Goal: Task Accomplishment & Management: Use online tool/utility

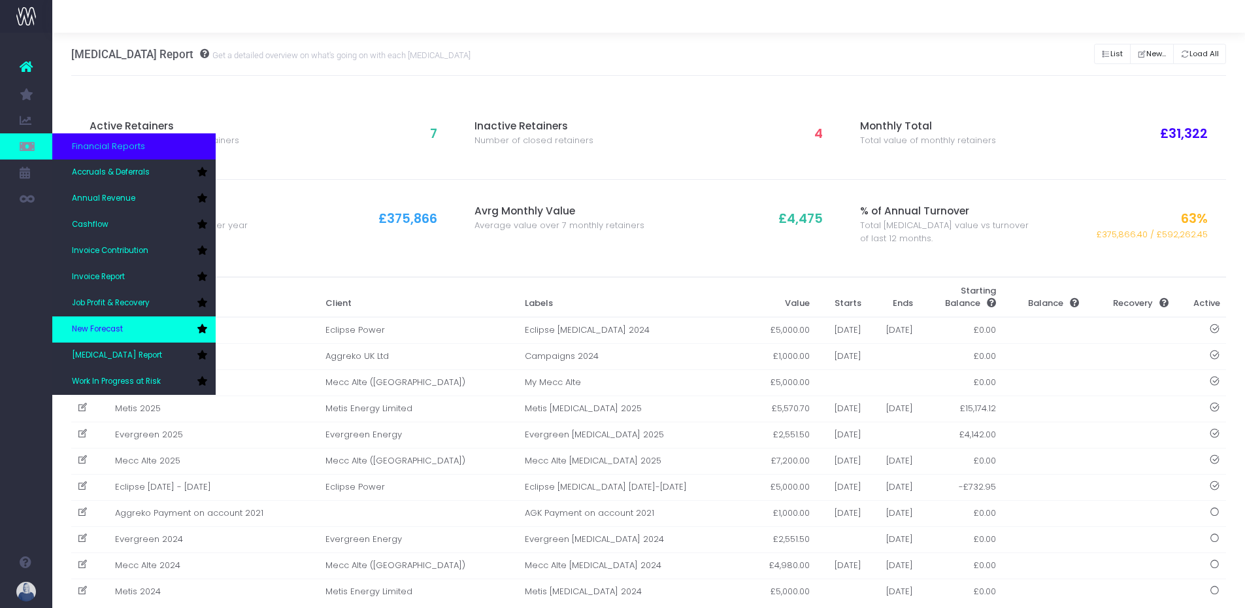
click at [133, 317] on link "New Forecast" at bounding box center [133, 329] width 163 height 26
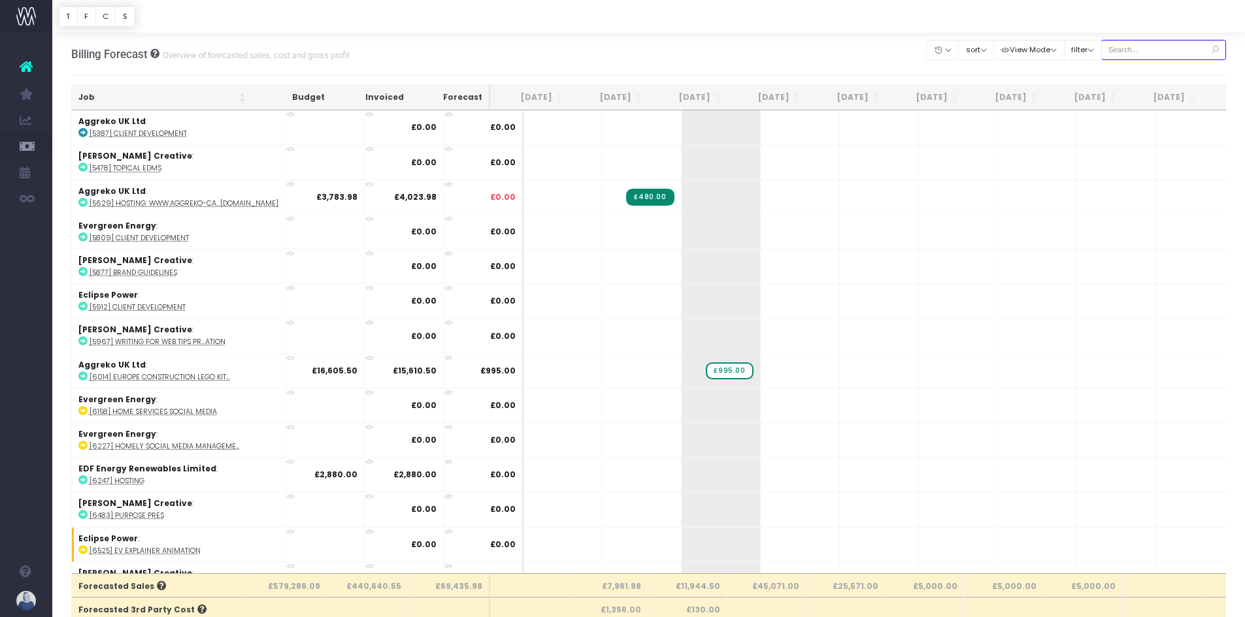
click at [1174, 55] on input "text" at bounding box center [1163, 50] width 125 height 20
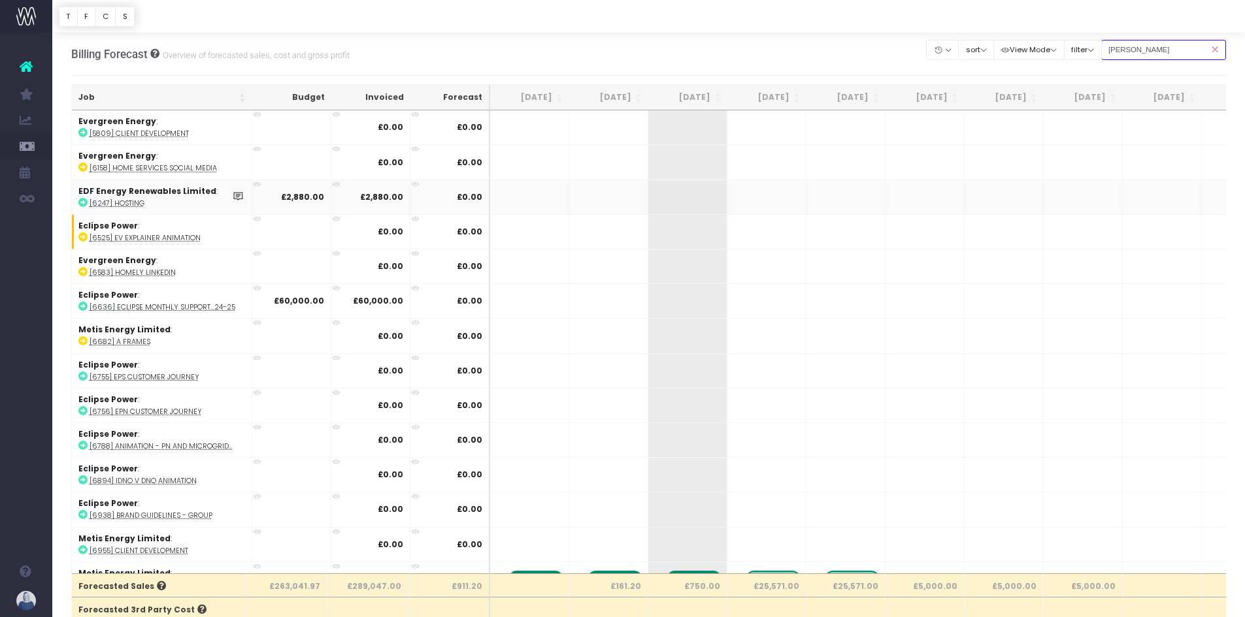
type input "[PERSON_NAME]"
click at [1093, 50] on button "filter" at bounding box center [1083, 50] width 38 height 20
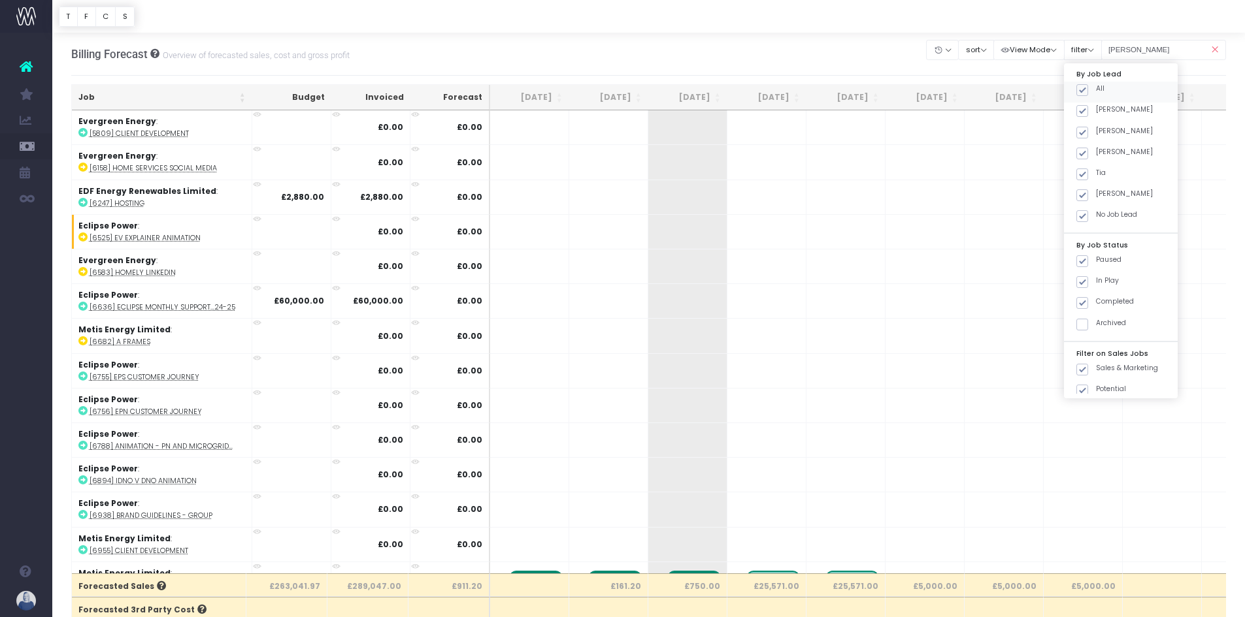
click at [1088, 86] on span at bounding box center [1082, 90] width 12 height 12
click at [1096, 86] on input "All" at bounding box center [1100, 88] width 8 height 8
checkbox input "false"
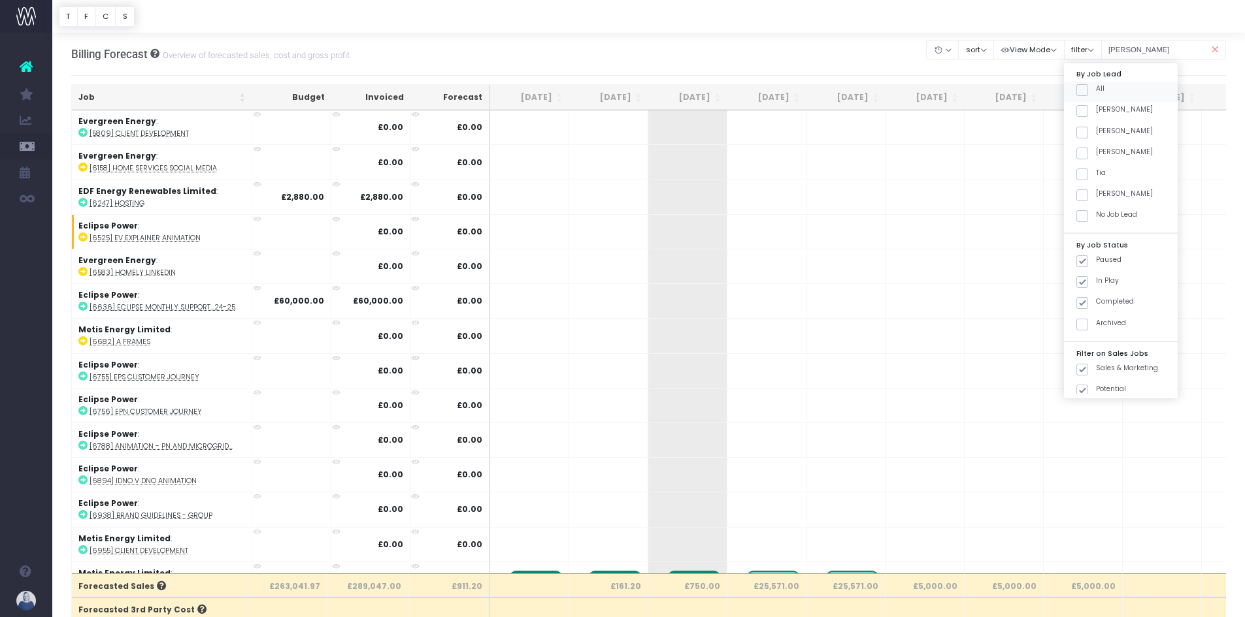
checkbox input "false"
click at [1084, 131] on span at bounding box center [1082, 133] width 12 height 12
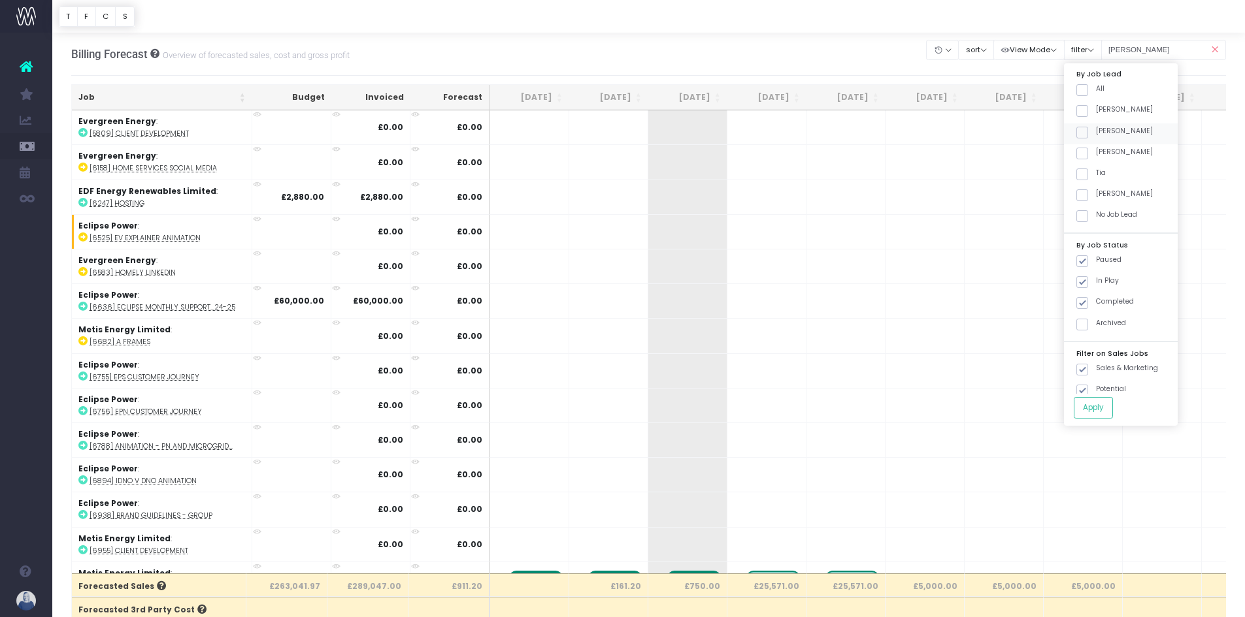
click at [1096, 131] on input "[PERSON_NAME]" at bounding box center [1100, 130] width 8 height 8
checkbox input "true"
drag, startPoint x: 1085, startPoint y: 259, endPoint x: 1085, endPoint y: 299, distance: 40.5
click at [1085, 259] on span at bounding box center [1082, 261] width 12 height 12
click at [1096, 259] on input "Paused" at bounding box center [1100, 259] width 8 height 8
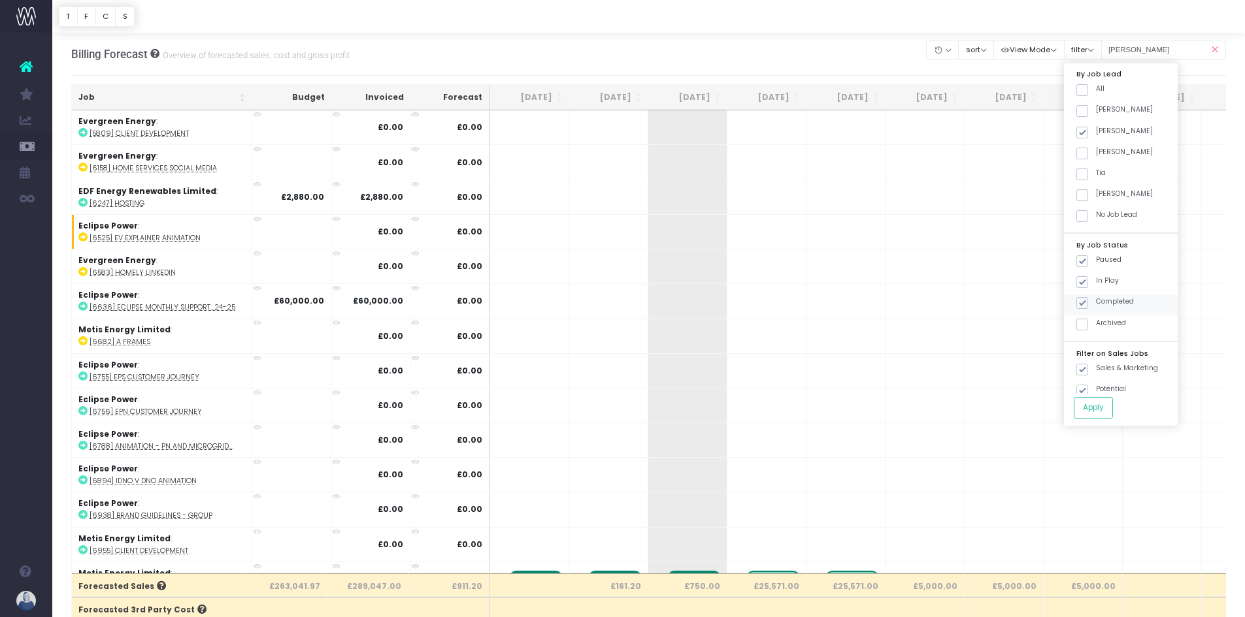
checkbox input "false"
click at [1085, 299] on span at bounding box center [1082, 303] width 12 height 12
click at [1096, 299] on input "Completed" at bounding box center [1100, 301] width 8 height 8
checkbox input "false"
drag, startPoint x: 1083, startPoint y: 367, endPoint x: 1080, endPoint y: 386, distance: 19.2
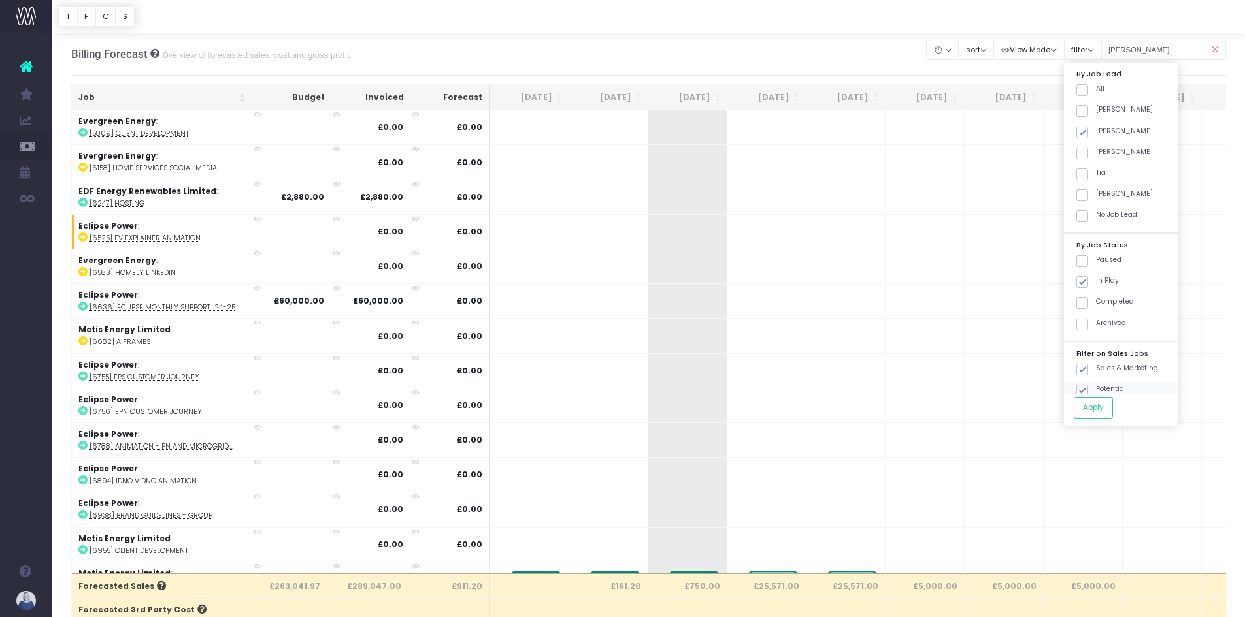
click at [1083, 367] on span at bounding box center [1082, 370] width 12 height 12
click at [1096, 367] on input "Sales & Marketing" at bounding box center [1100, 367] width 8 height 8
checkbox input "false"
click at [1080, 386] on span at bounding box center [1082, 391] width 12 height 12
click at [1096, 386] on input "Potential" at bounding box center [1100, 388] width 8 height 8
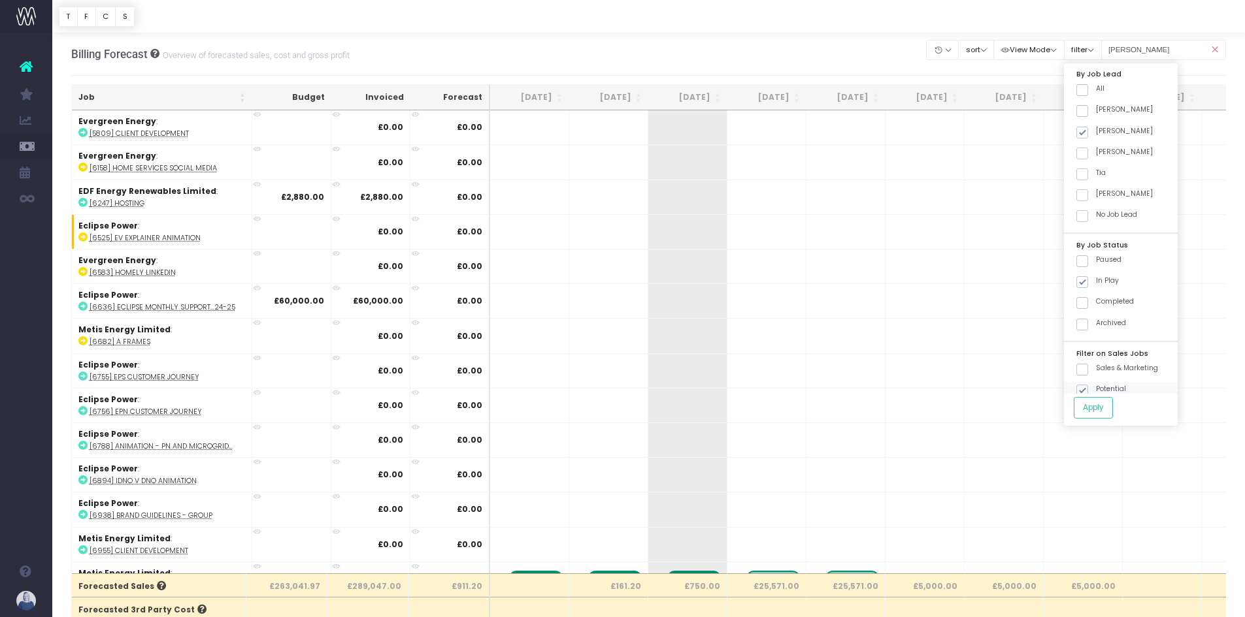
checkbox input "false"
click at [1084, 303] on span at bounding box center [1082, 303] width 12 height 12
click at [1096, 303] on input "Completed" at bounding box center [1100, 301] width 8 height 8
checkbox input "true"
click at [1108, 410] on button "Apply" at bounding box center [1093, 408] width 39 height 22
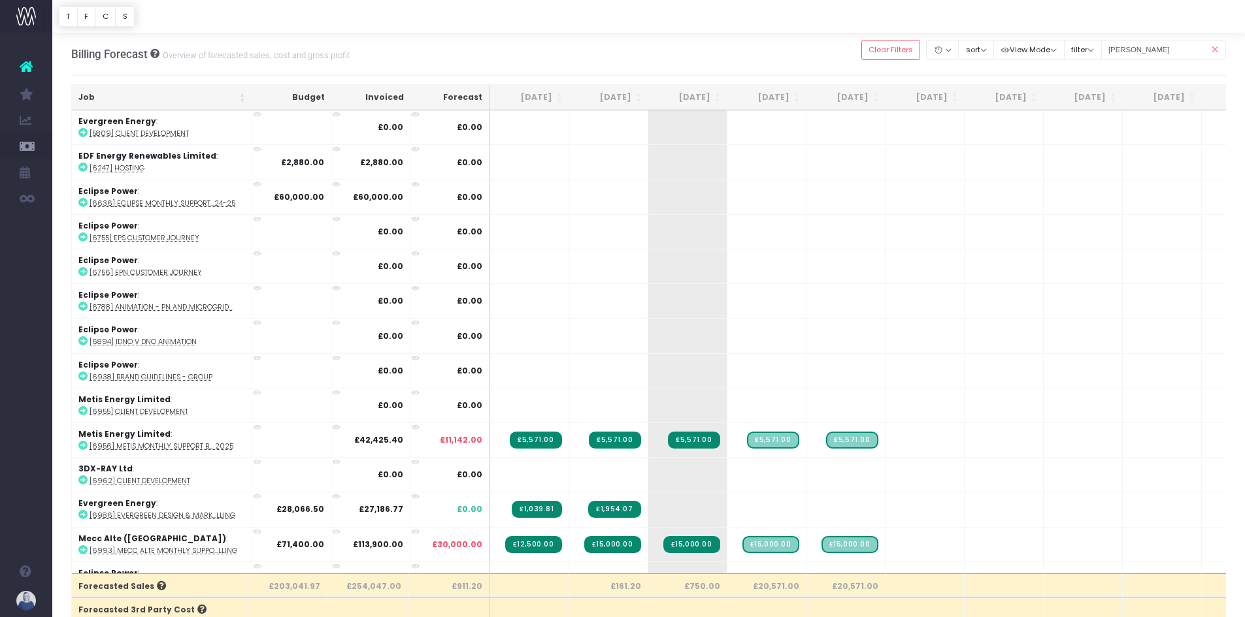
click at [1215, 46] on icon at bounding box center [1214, 50] width 23 height 27
click at [1213, 51] on icon at bounding box center [1214, 50] width 23 height 27
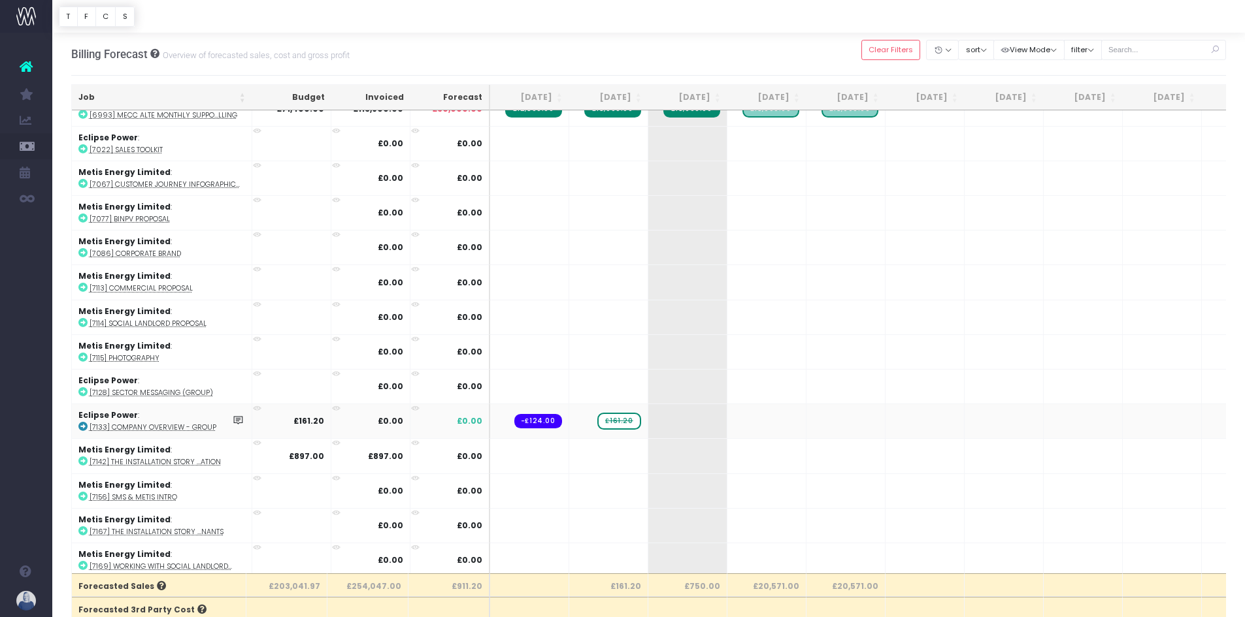
scroll to position [457, 0]
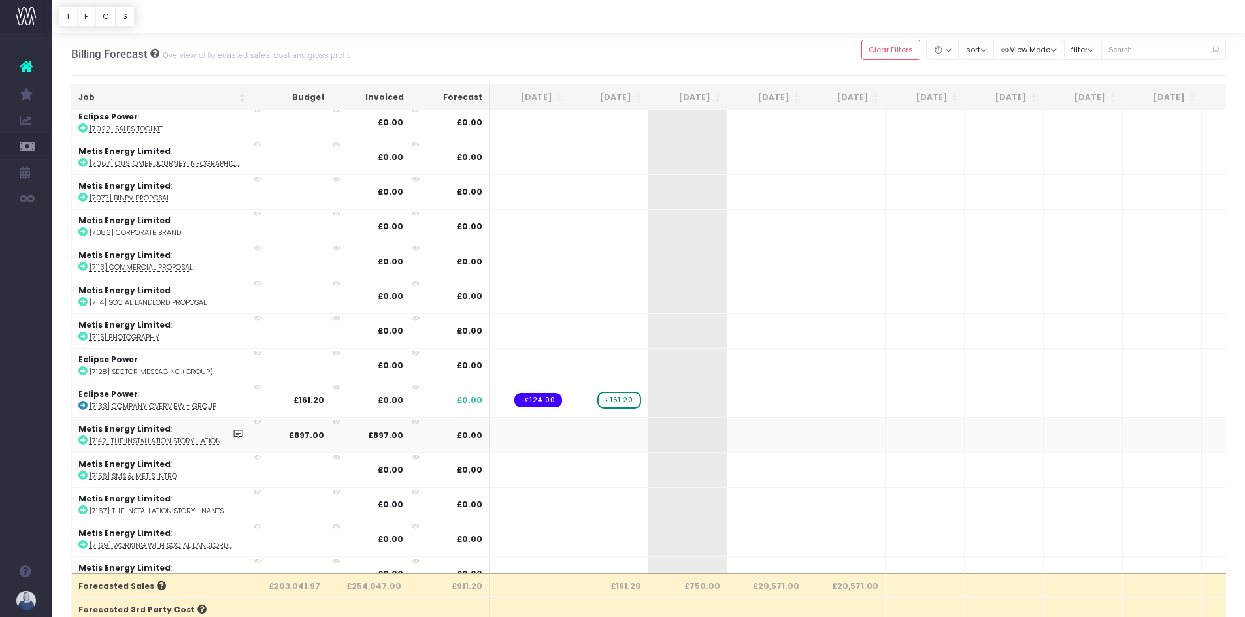
click at [586, 431] on td at bounding box center [608, 435] width 79 height 35
click at [596, 435] on td at bounding box center [608, 435] width 79 height 35
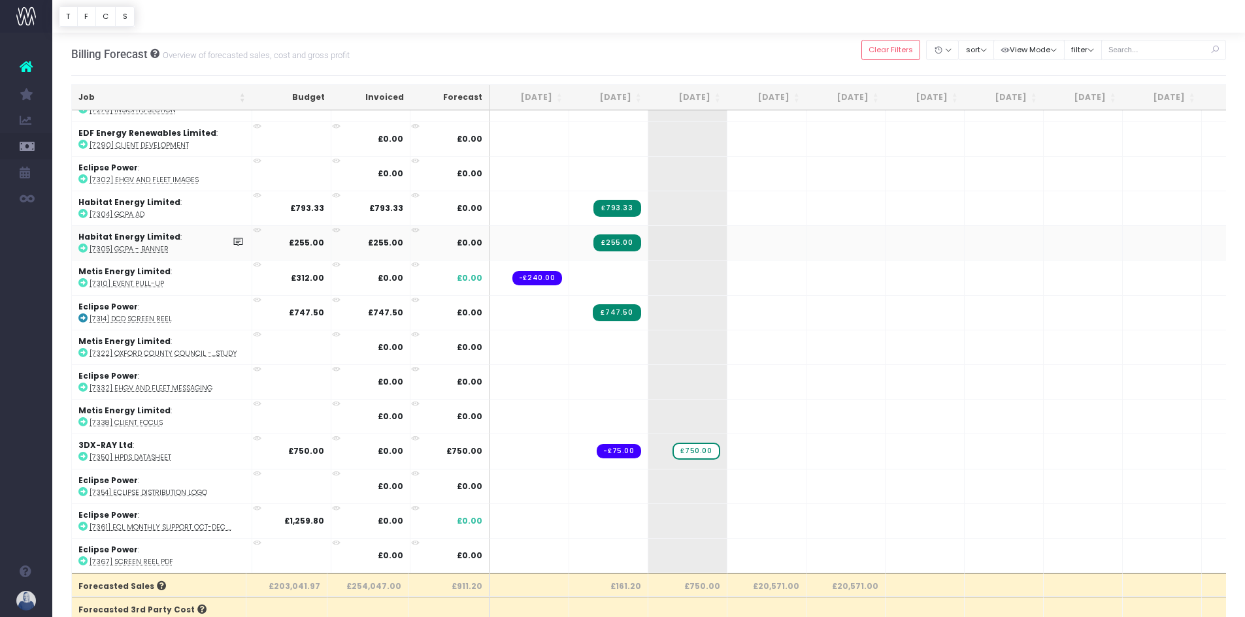
scroll to position [65, 0]
